Goal: Task Accomplishment & Management: Manage account settings

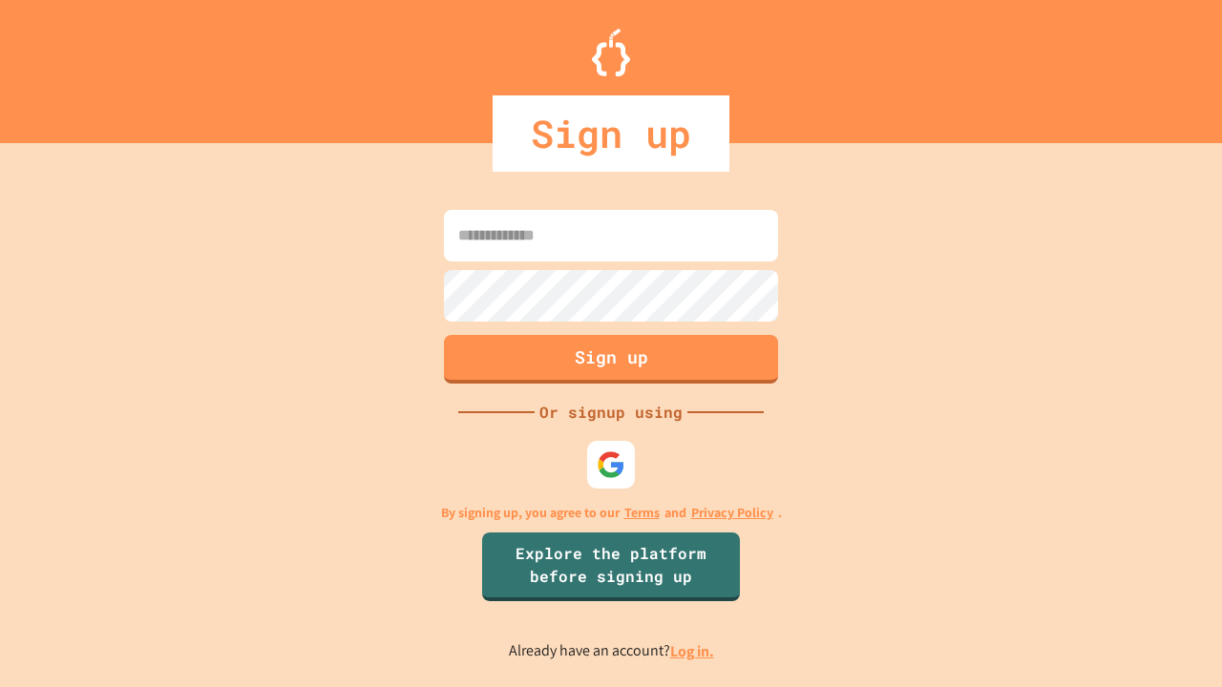
click at [693, 651] on link "Log in." at bounding box center [692, 651] width 44 height 20
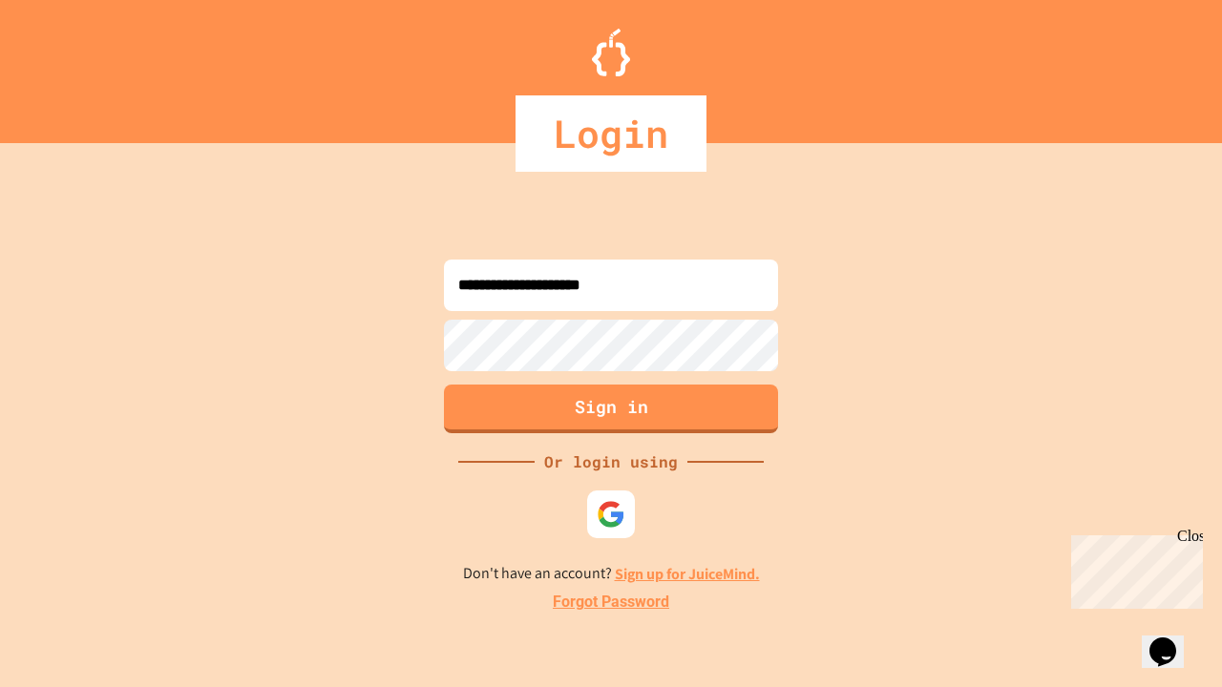
type input "**********"
